Goal: Task Accomplishment & Management: Complete application form

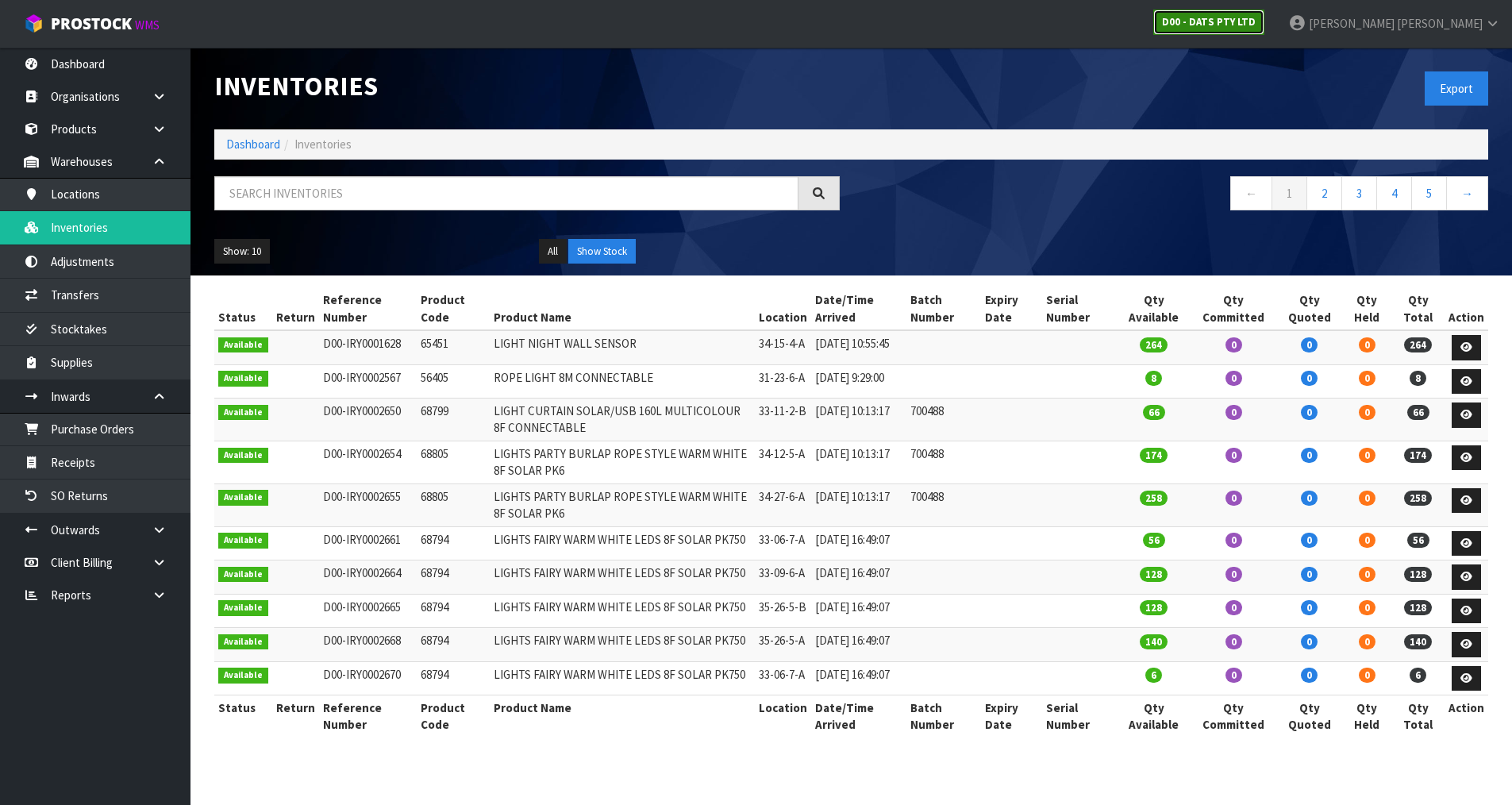
click at [1256, 26] on strong "D00 - DATS PTY LTD" at bounding box center [1209, 22] width 93 height 14
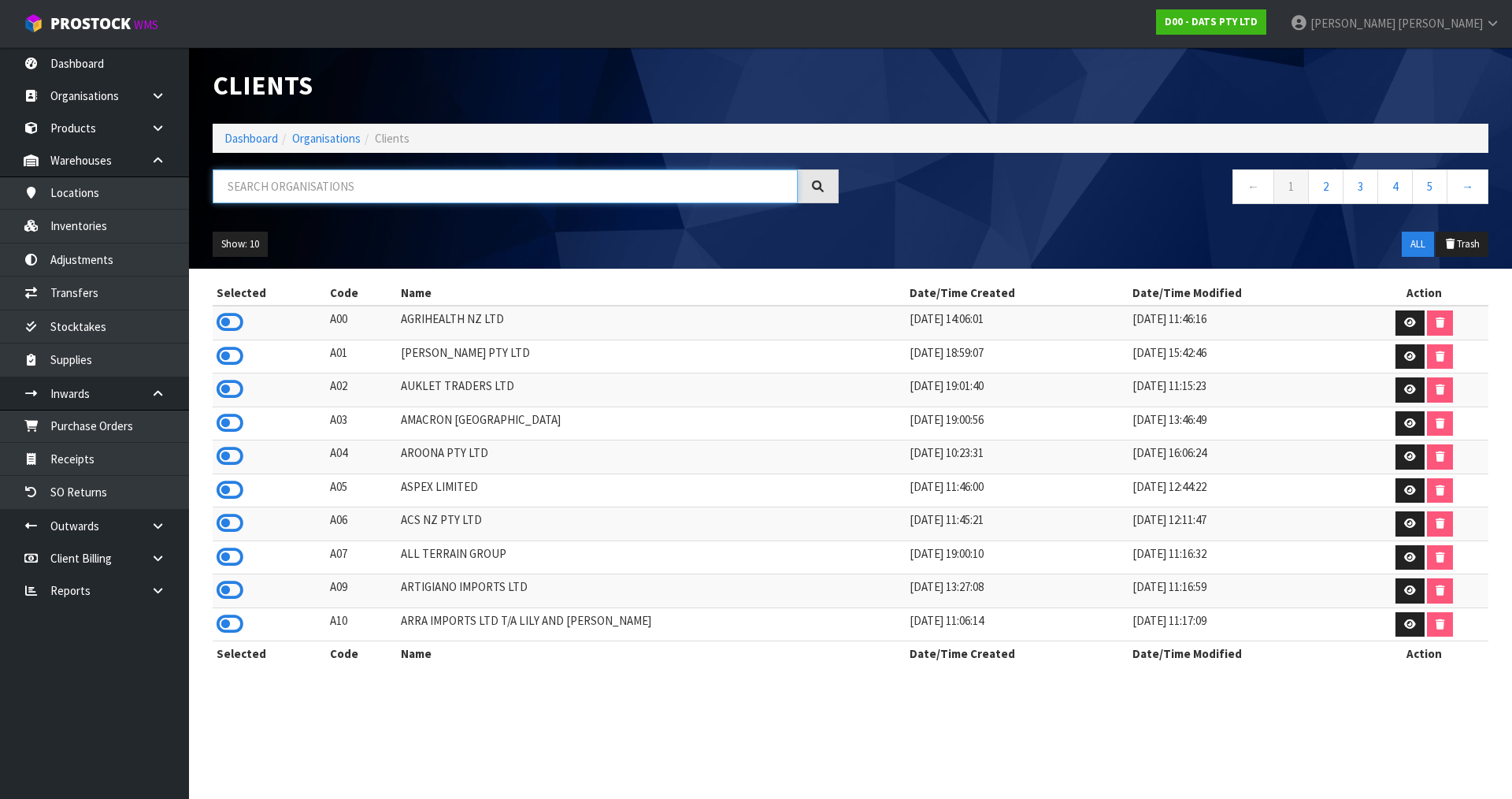
click at [479, 177] on input "text" at bounding box center [505, 186] width 585 height 34
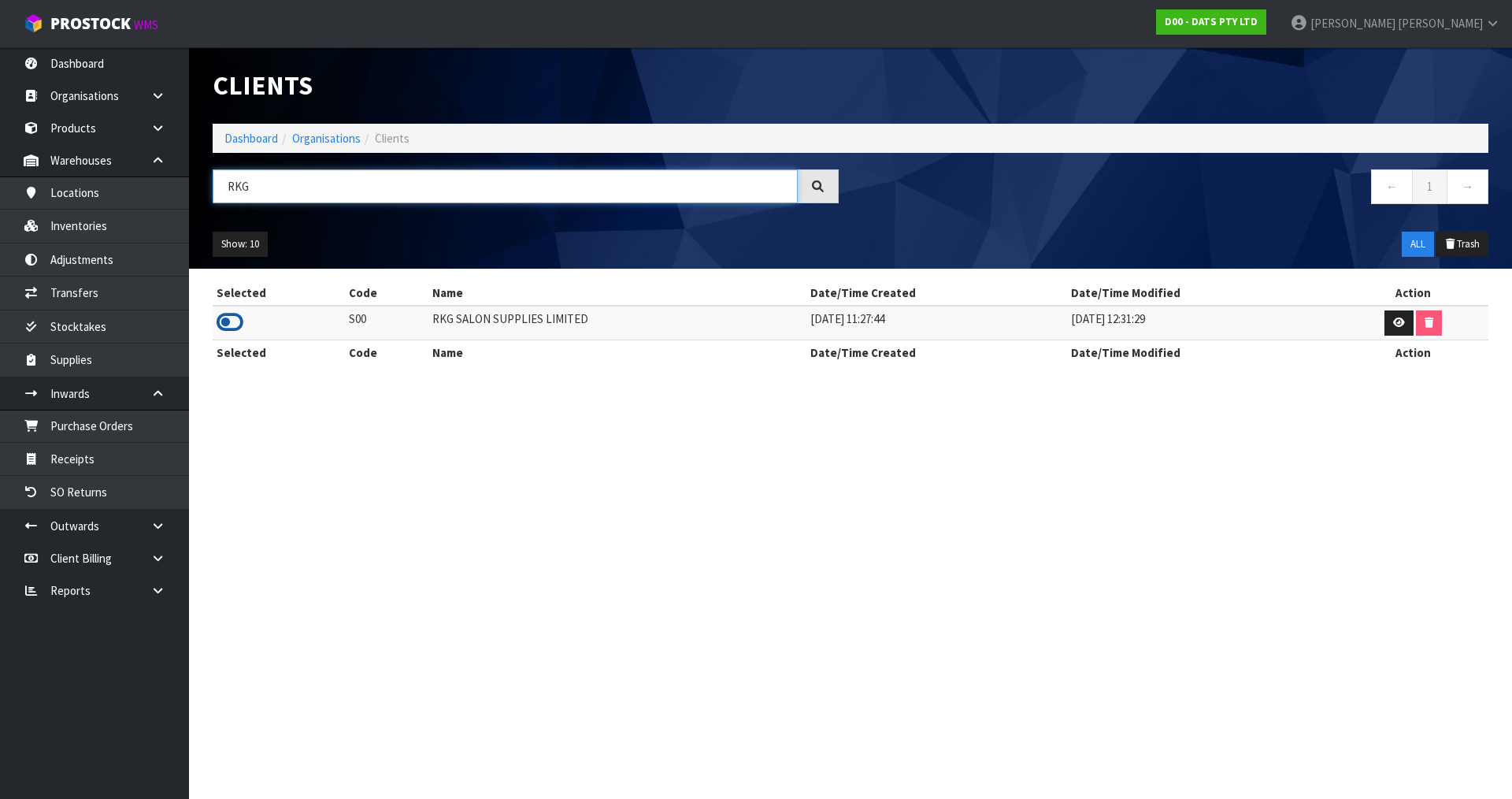
type input "RKG"
click at [231, 326] on icon at bounding box center [229, 322] width 27 height 24
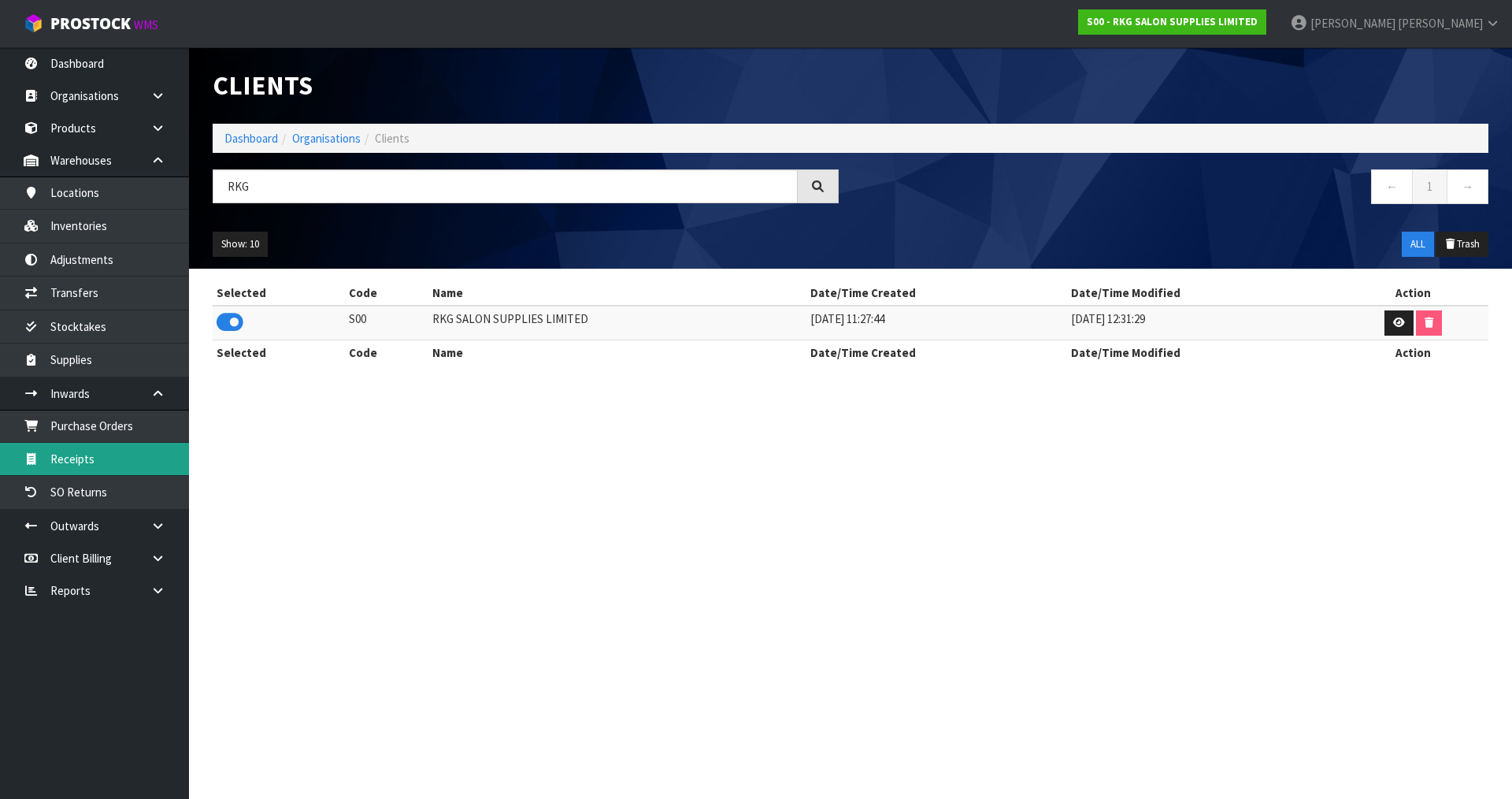
click at [93, 454] on link "Receipts" at bounding box center [94, 459] width 189 height 33
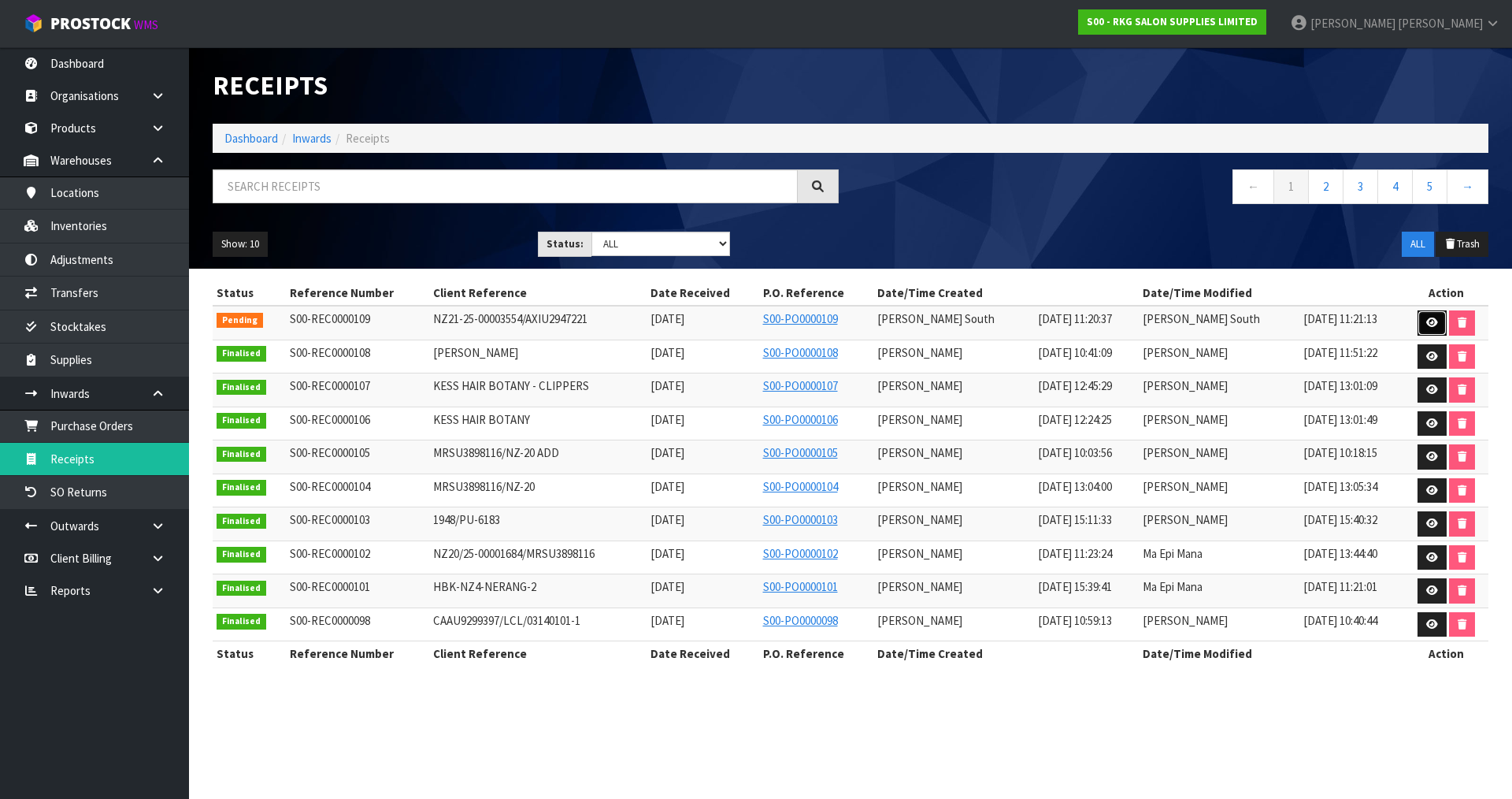
click at [1436, 319] on icon at bounding box center [1432, 323] width 12 height 10
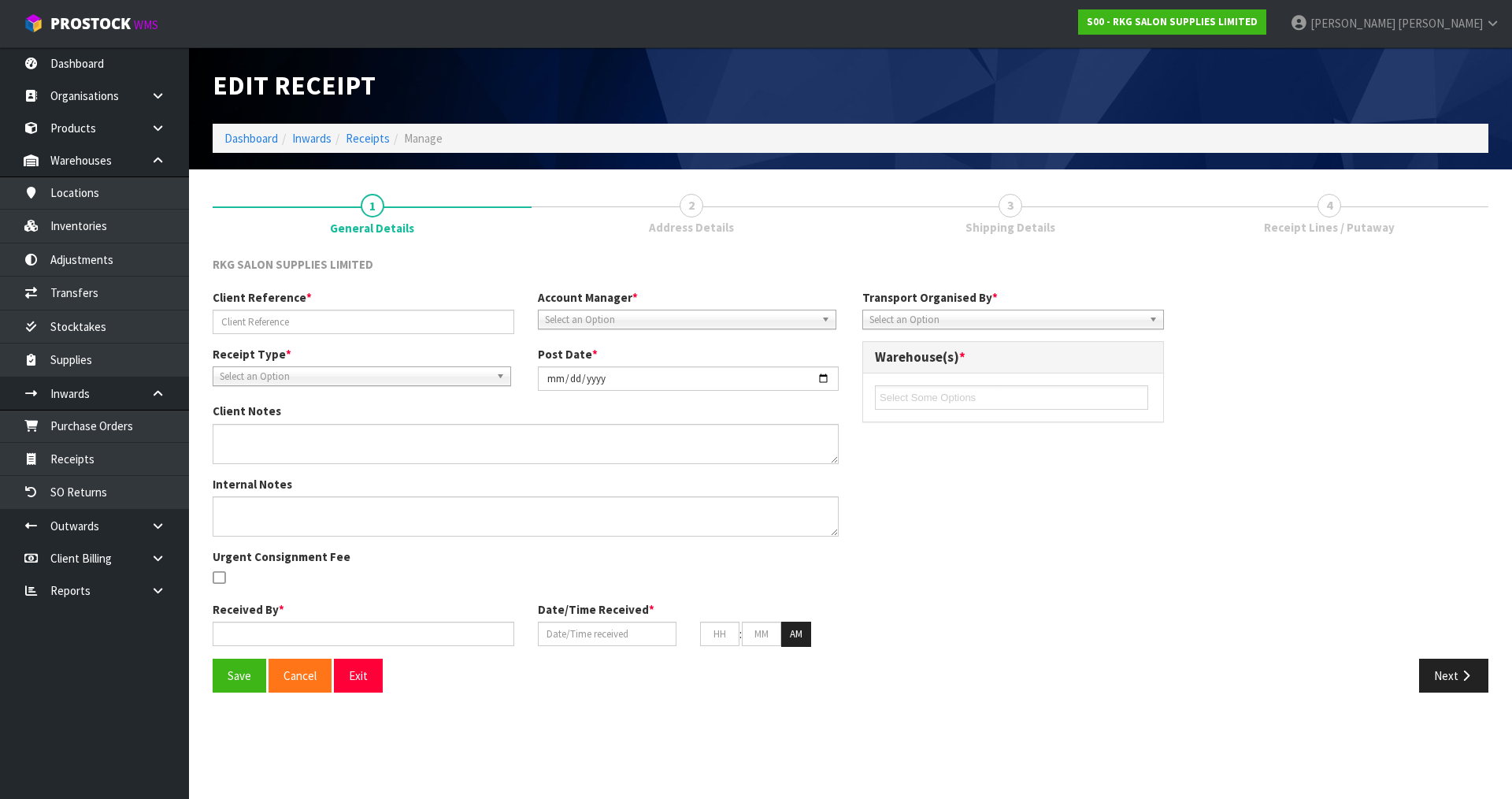
type input "NZ21-25-00003554/AXIU2947221"
type input "[DATE]"
type input "[PERSON_NAME] South"
type input "[DATE]"
type input "05"
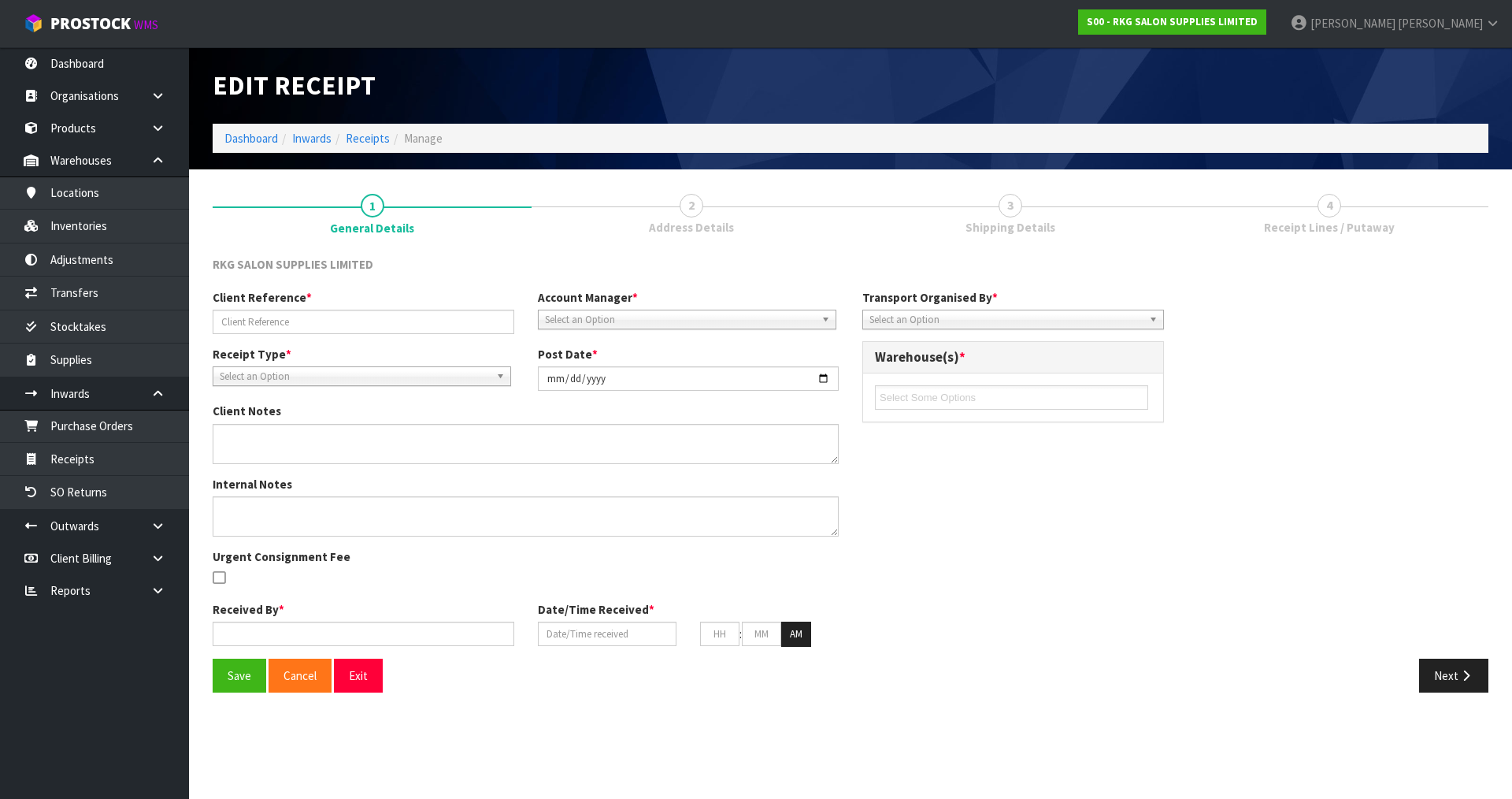
type input "00"
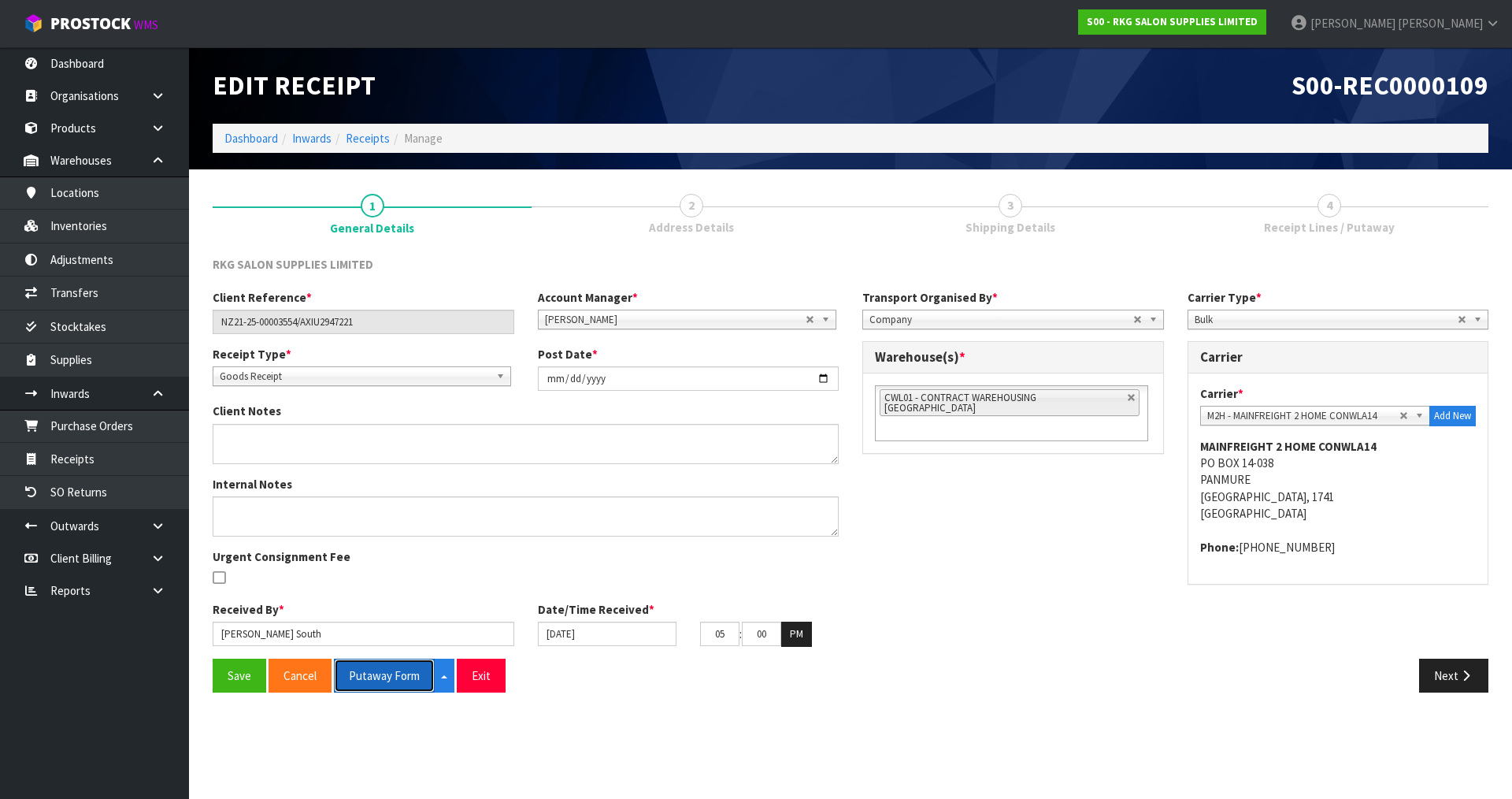
click at [397, 688] on button "Putaway Form" at bounding box center [384, 675] width 100 height 34
click at [413, 676] on button "Putaway Form" at bounding box center [393, 675] width 118 height 34
click at [501, 679] on button "Exit" at bounding box center [481, 675] width 49 height 34
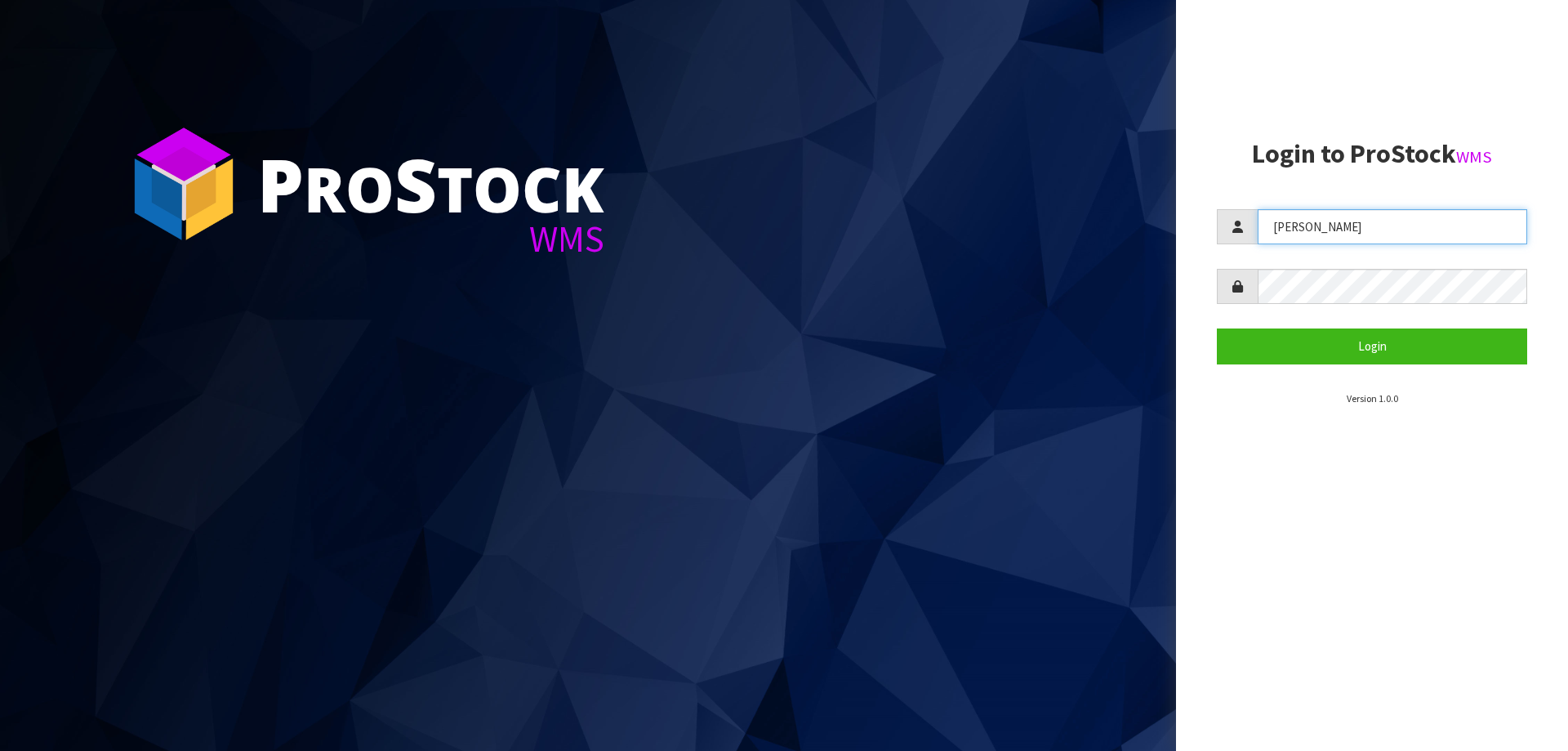
click at [1379, 233] on input "JAMES" at bounding box center [1392, 226] width 270 height 35
type input "KARLENE"
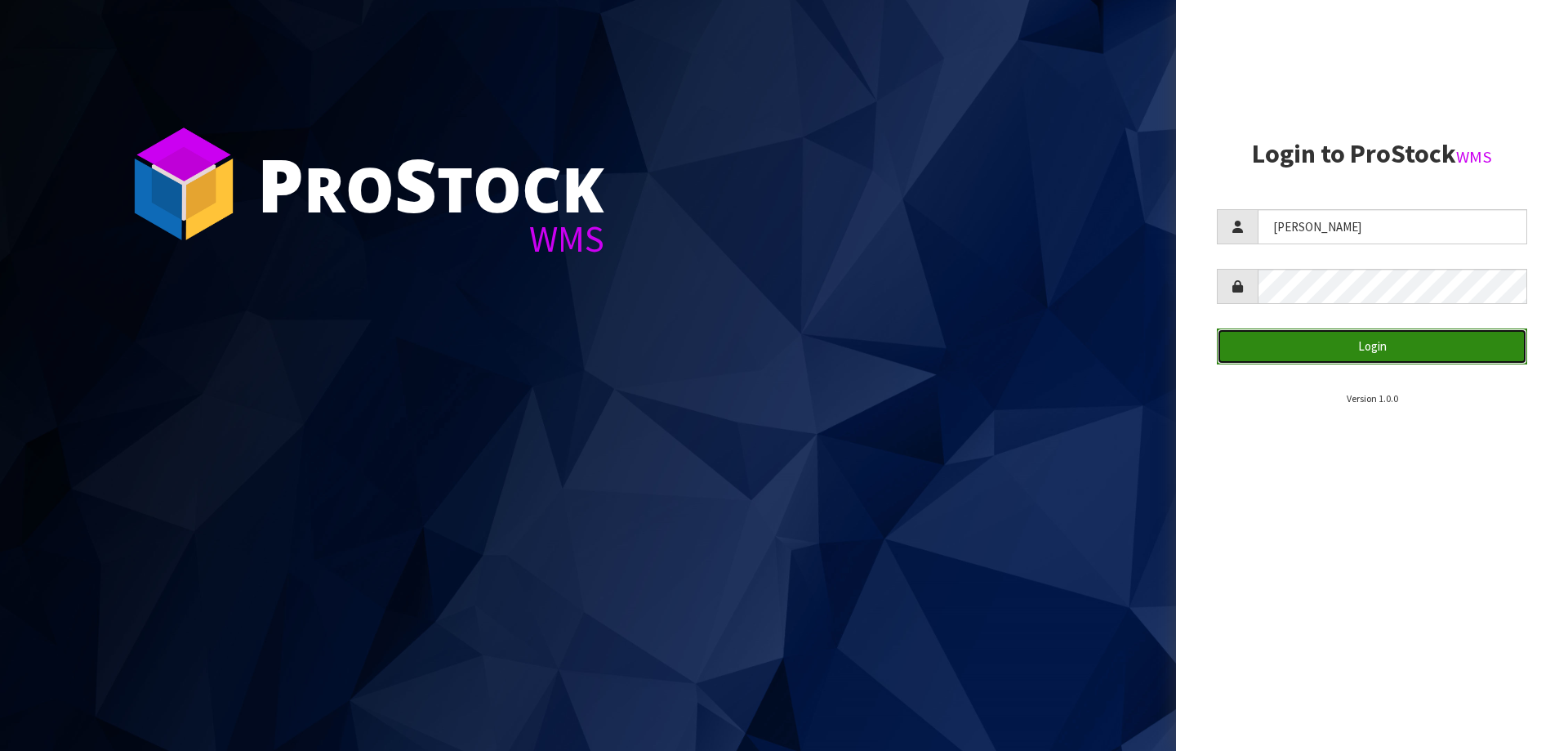
click at [1410, 355] on button "Login" at bounding box center [1371, 346] width 310 height 35
